Goal: Task Accomplishment & Management: Use online tool/utility

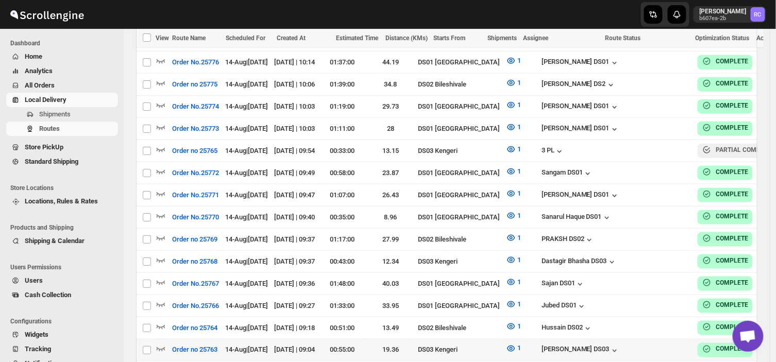
scroll to position [1404, 0]
click at [61, 114] on span "Shipments" at bounding box center [54, 114] width 31 height 8
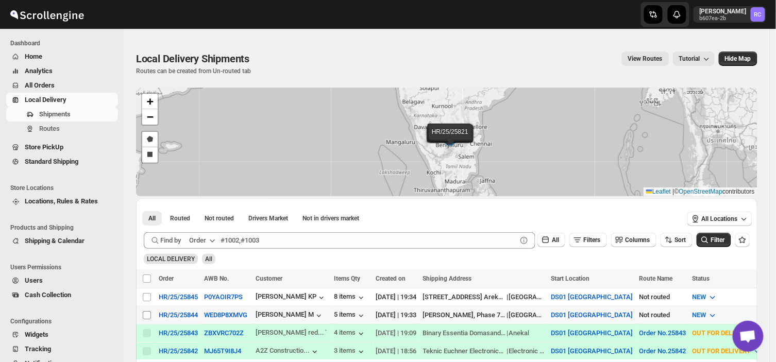
click at [145, 313] on input "Select shipment" at bounding box center [147, 315] width 8 height 8
checkbox input "true"
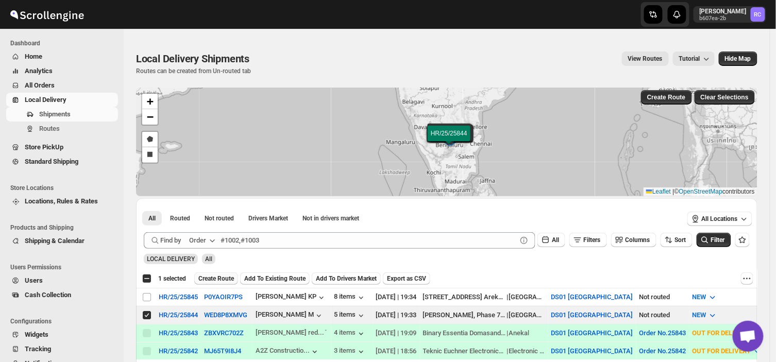
click at [209, 274] on button "Create Route" at bounding box center [216, 279] width 44 height 12
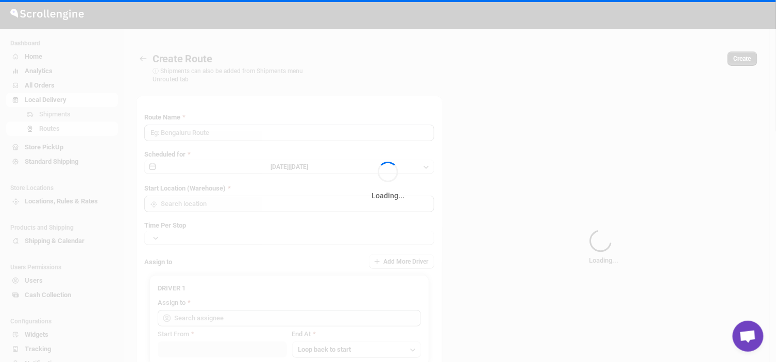
type input "Route - 14/08-0740"
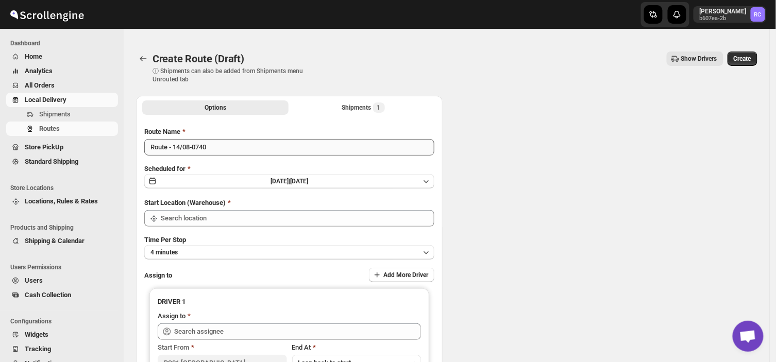
type input "DS01 [GEOGRAPHIC_DATA]"
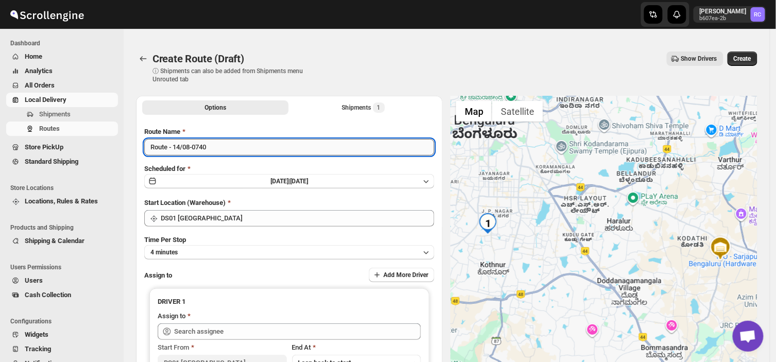
click at [214, 148] on input "Route - 14/08-0740" at bounding box center [289, 147] width 290 height 16
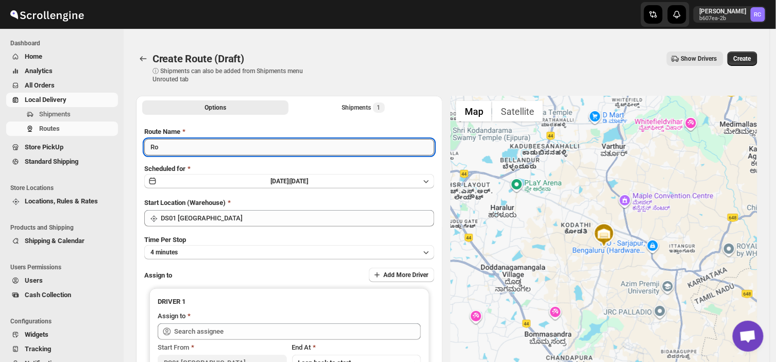
type input "R"
type input "o"
type input "Order no 25844"
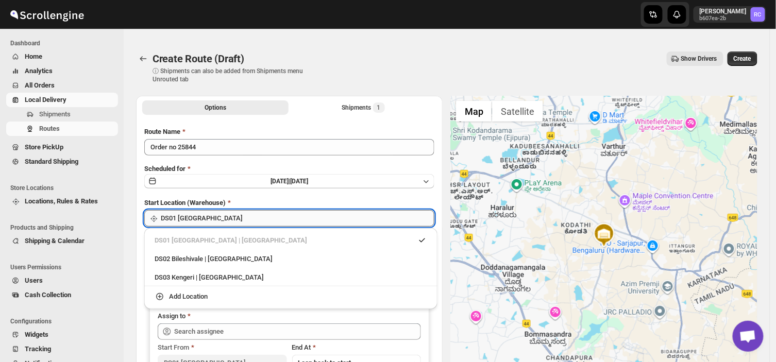
click at [226, 217] on input "DS01 [GEOGRAPHIC_DATA]" at bounding box center [298, 218] width 274 height 16
click at [177, 276] on div "DS03 Kengeri | [GEOGRAPHIC_DATA]" at bounding box center [291, 278] width 273 height 10
type input "DS03 Kengeri"
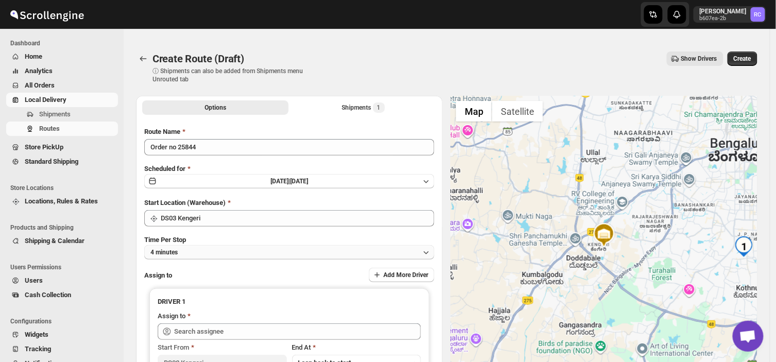
click at [184, 250] on button "4 minutes" at bounding box center [289, 252] width 290 height 14
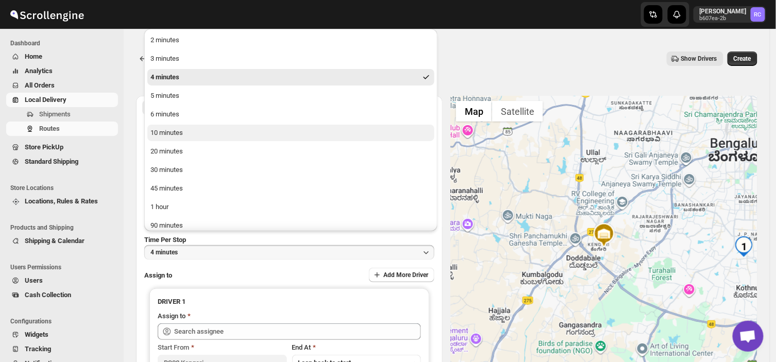
click at [182, 131] on div "10 minutes" at bounding box center [166, 133] width 32 height 10
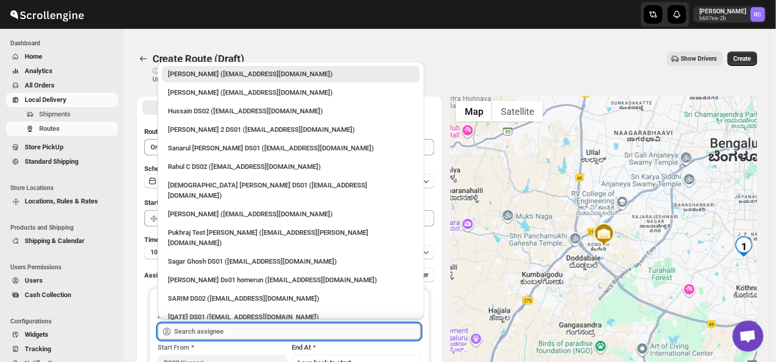
click at [248, 329] on input "text" at bounding box center [297, 332] width 247 height 16
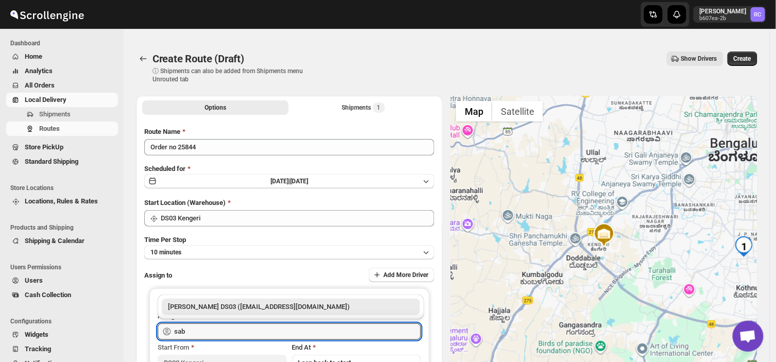
click at [293, 305] on div "[PERSON_NAME] DS03 ([EMAIL_ADDRESS][DOMAIN_NAME])" at bounding box center [291, 307] width 246 height 10
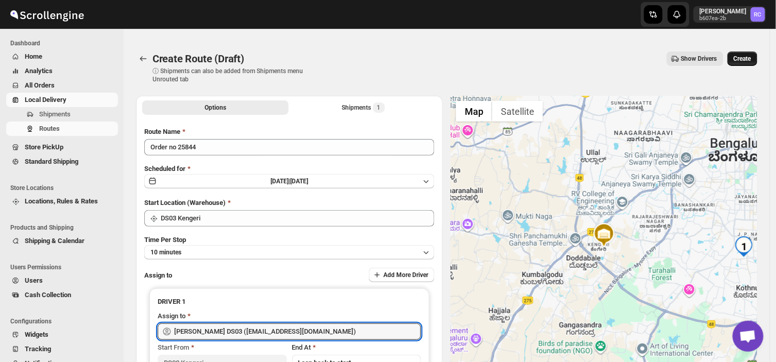
type input "[PERSON_NAME] DS03 ([EMAIL_ADDRESS][DOMAIN_NAME])"
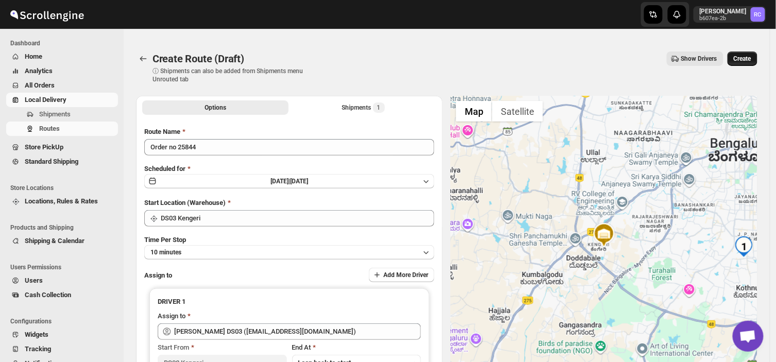
click at [747, 55] on span "Create" at bounding box center [743, 59] width 18 height 8
